Goal: Task Accomplishment & Management: Complete application form

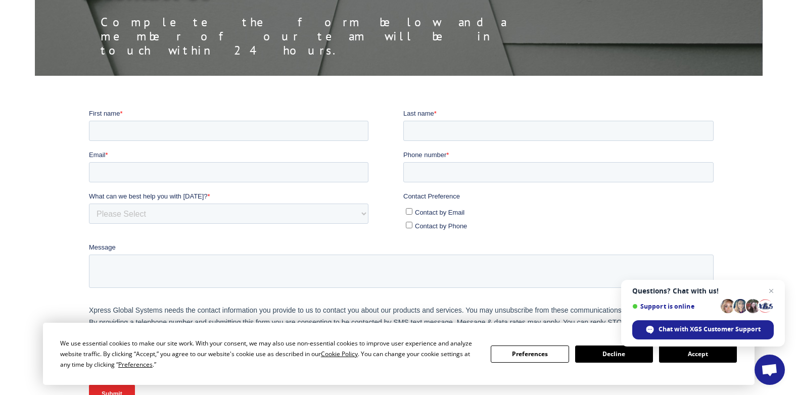
scroll to position [101, 0]
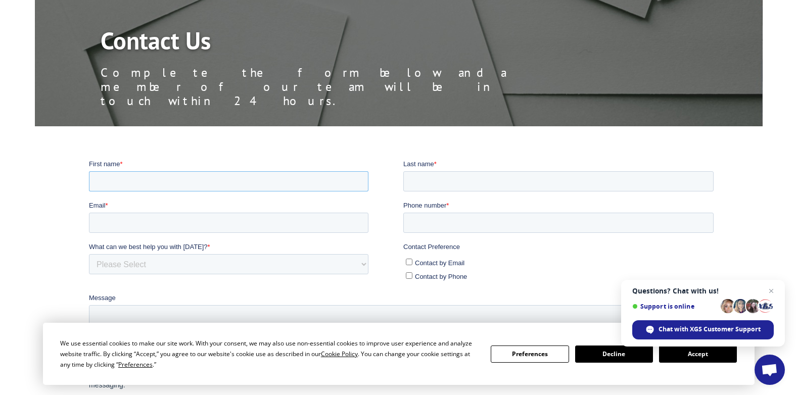
click at [150, 181] on input "First name *" at bounding box center [227, 181] width 279 height 20
type input "[PERSON_NAME]"
type input "[PERSON_NAME][EMAIL_ADDRESS][DOMAIN_NAME]"
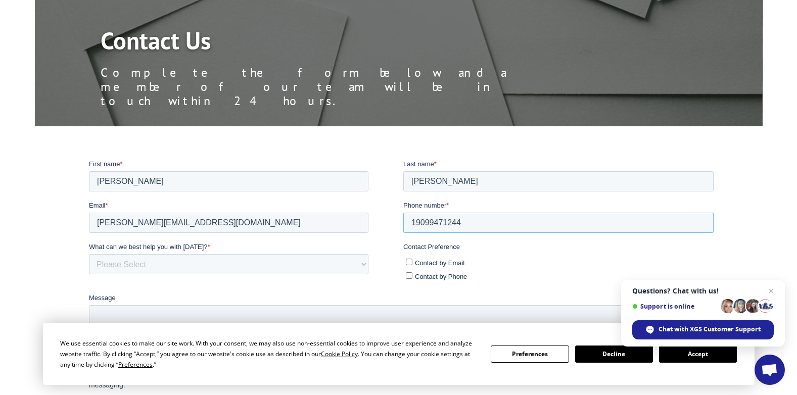
drag, startPoint x: 487, startPoint y: 222, endPoint x: 373, endPoint y: 223, distance: 113.7
click at [373, 223] on fieldset "Email * [PERSON_NAME][EMAIL_ADDRESS][DOMAIN_NAME] Phone number * [PHONE_NUMBER]" at bounding box center [402, 220] width 629 height 41
type input "9093793891"
click at [409, 266] on label "Contact by Email" at bounding box center [559, 262] width 308 height 11
click at [409, 265] on input "Contact by Email" at bounding box center [408, 261] width 7 height 7
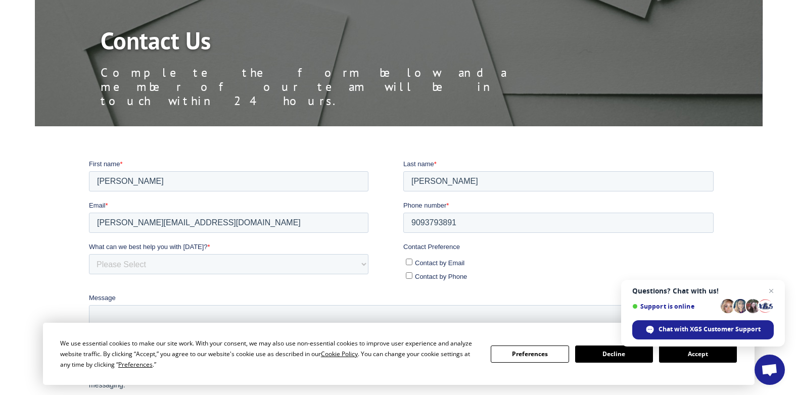
checkbox input "true"
drag, startPoint x: 360, startPoint y: 272, endPoint x: 362, endPoint y: 265, distance: 7.4
click at [360, 272] on select "Please Select Quoting, Opening New Account, or New Business Opportunity Shipmen…" at bounding box center [227, 264] width 279 height 20
select select "Customer Service"
click at [88, 254] on select "Please Select Quoting, Opening New Account, or New Business Opportunity Shipmen…" at bounding box center [227, 264] width 279 height 20
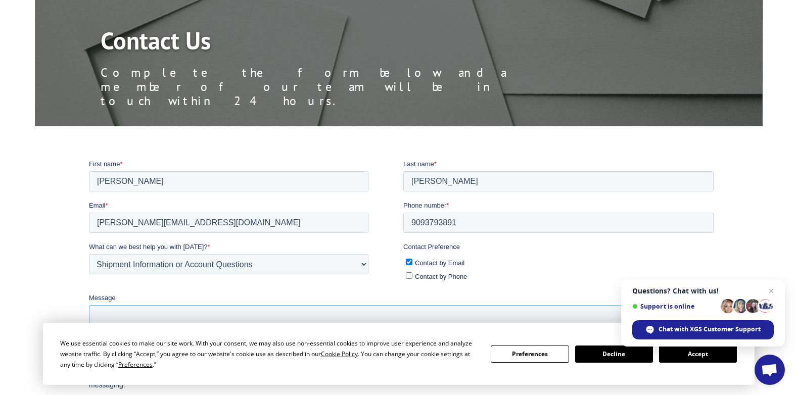
click at [216, 313] on textarea "Message" at bounding box center [400, 321] width 625 height 33
click at [709, 358] on button "Accept" at bounding box center [698, 354] width 78 height 17
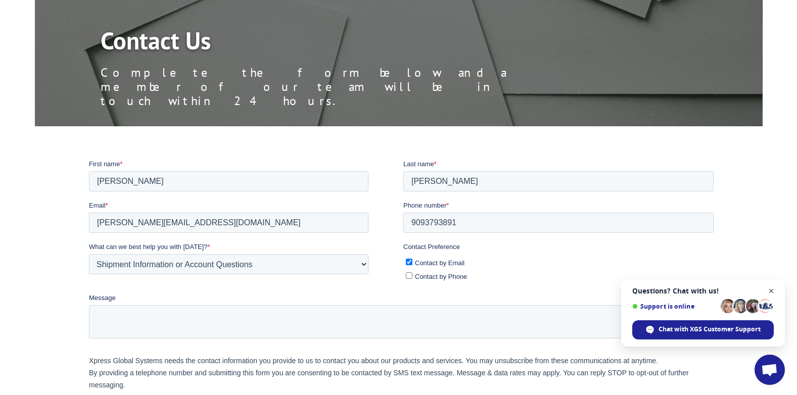
click at [774, 292] on span "Open chat" at bounding box center [771, 291] width 13 height 13
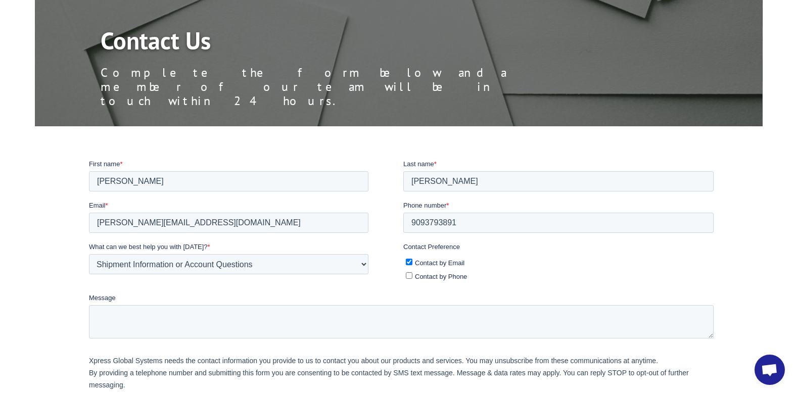
click at [179, 302] on label "Message" at bounding box center [402, 298] width 629 height 10
click at [179, 305] on textarea "Message" at bounding box center [400, 321] width 625 height 33
click at [179, 314] on textarea "Message" at bounding box center [400, 321] width 625 height 33
type textarea "h"
click at [195, 314] on textarea "Hi. We Had a pick up shceduled [DATE], But our shiip" at bounding box center [400, 321] width 625 height 33
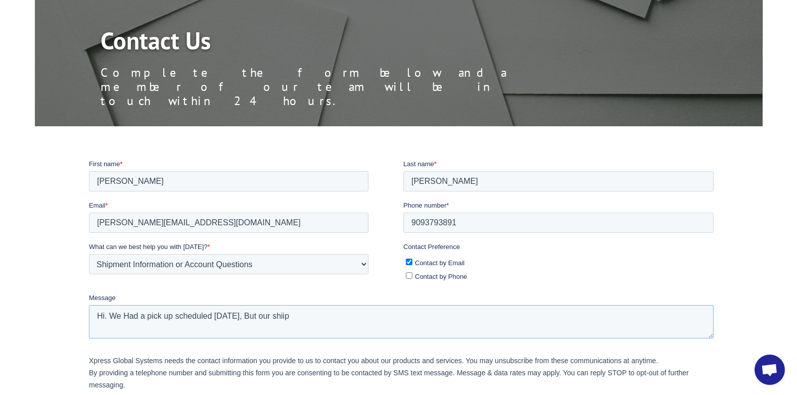
click at [211, 333] on textarea "Hi. We Had a pick up scheduled [DATE], But our shiip" at bounding box center [400, 321] width 625 height 33
click at [255, 316] on textarea "Hi. We Had a pick up scheduled [DATE], But our shiip" at bounding box center [400, 321] width 625 height 33
click at [256, 318] on textarea "Hi. We Had a pick up scheduled [DATE], But our shiip" at bounding box center [400, 321] width 625 height 33
click at [485, 316] on textarea "Hi. We Had a pick up scheduled [DATE] ([DATE]) But our driver was unaware of wh…" at bounding box center [400, 321] width 625 height 33
click at [498, 314] on textarea "Hi. We Had a pick up scheduled [DATE] ([DATE]) But our driver was unaware of wh…" at bounding box center [400, 321] width 625 height 33
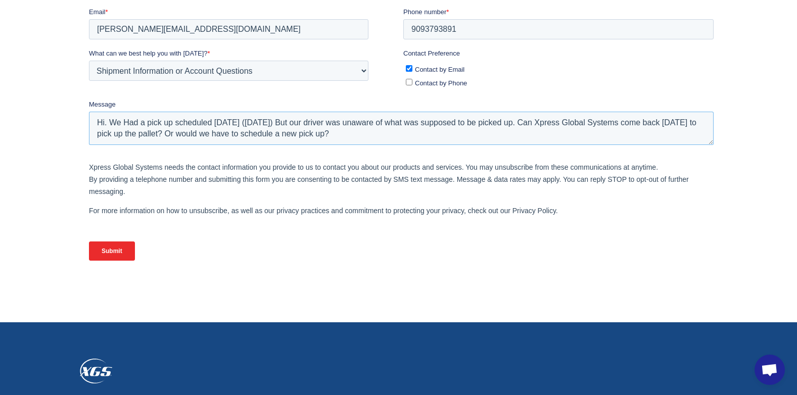
scroll to position [303, 0]
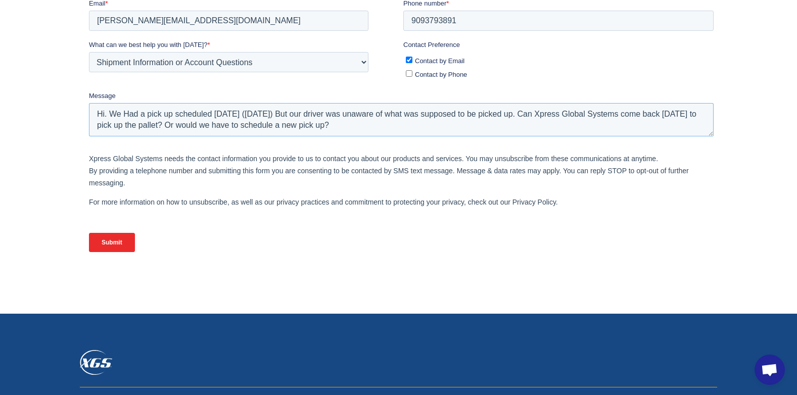
type textarea "Hi. We Had a pick up scheduled [DATE] ([DATE]) But our driver was unaware of wh…"
click at [113, 237] on input "Submit" at bounding box center [111, 242] width 46 height 19
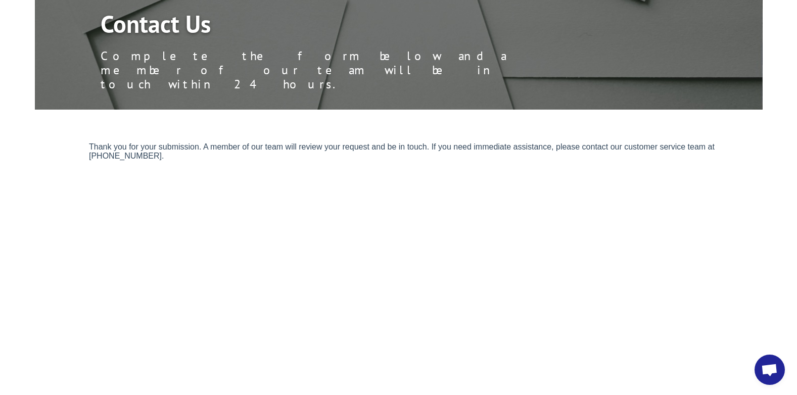
scroll to position [109, 0]
